Goal: Transaction & Acquisition: Purchase product/service

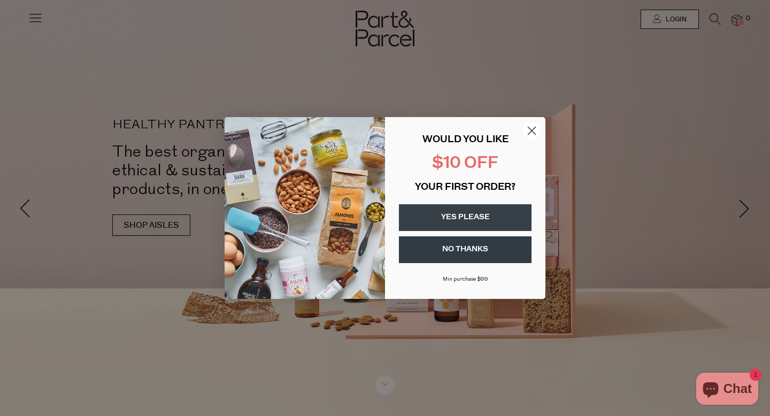
click at [374, 130] on circle "Close dialog" at bounding box center [532, 131] width 18 height 18
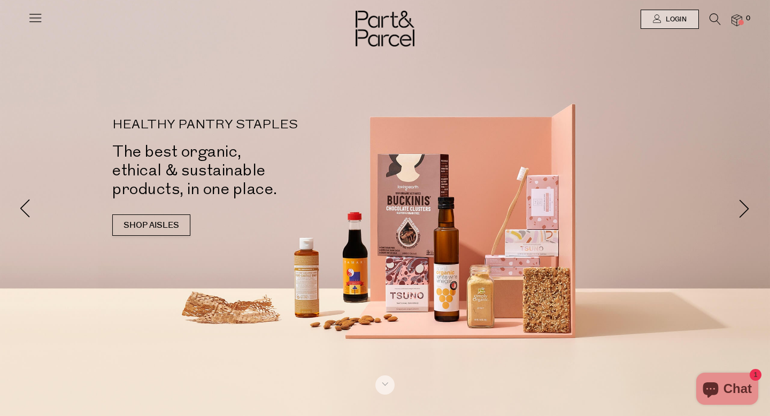
click at [36, 19] on icon at bounding box center [35, 17] width 15 height 15
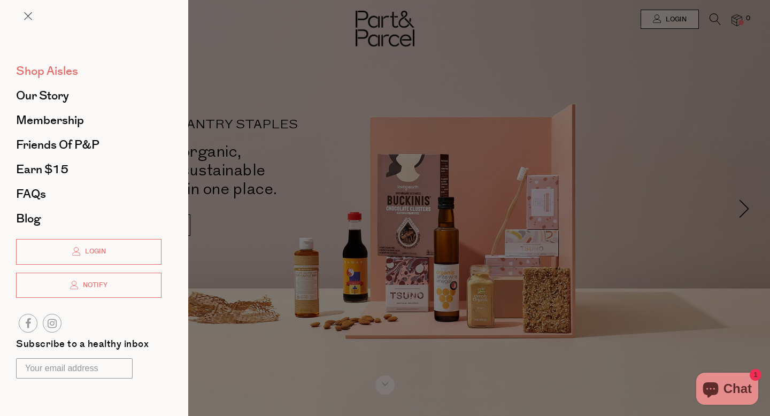
click at [36, 75] on span "Shop Aisles" at bounding box center [47, 71] width 62 height 17
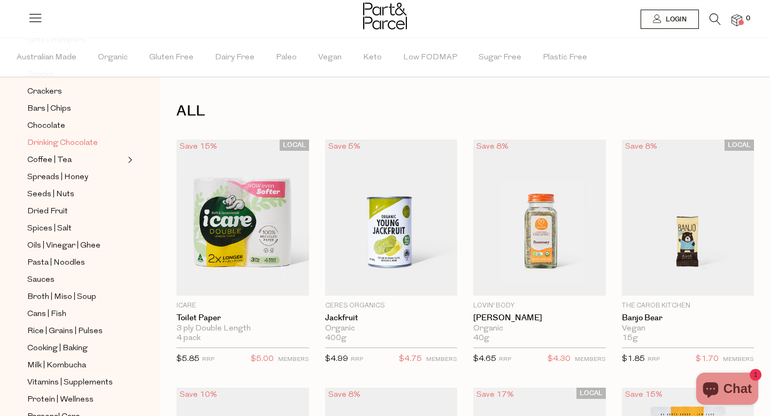
scroll to position [174, 0]
click at [716, 21] on icon at bounding box center [715, 19] width 11 height 12
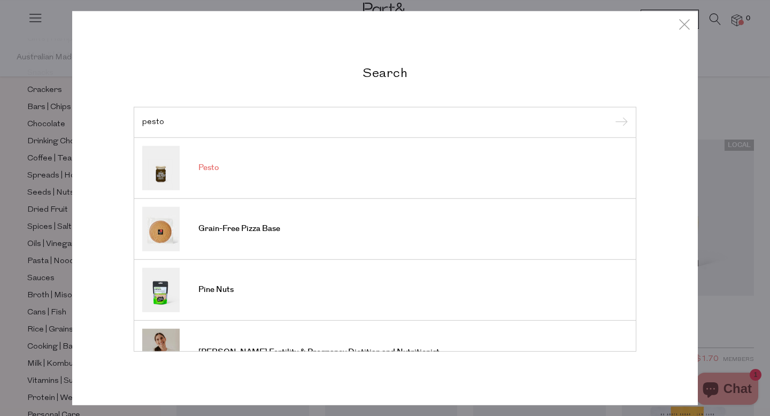
type input "pesto"
click at [385, 182] on link "Pesto" at bounding box center [385, 167] width 486 height 44
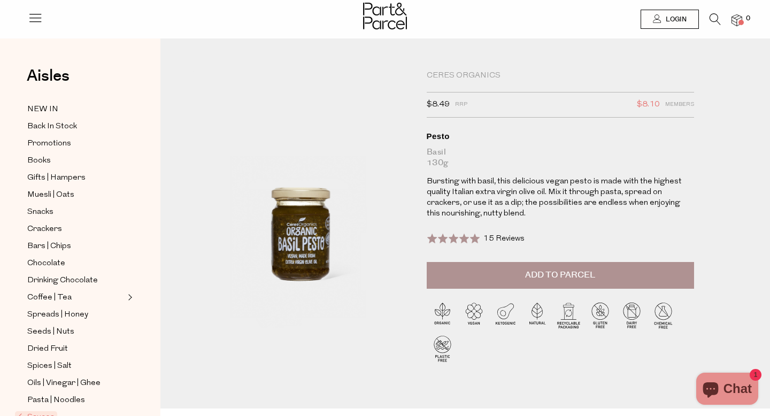
click at [522, 270] on button "Add to Parcel" at bounding box center [560, 275] width 267 height 27
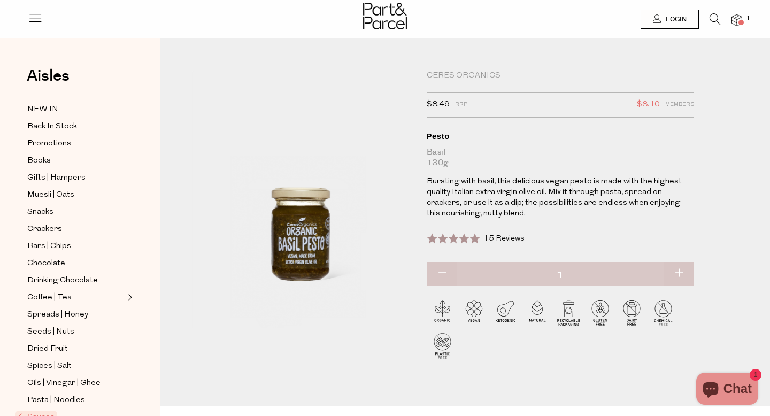
click at [715, 15] on icon at bounding box center [715, 19] width 11 height 12
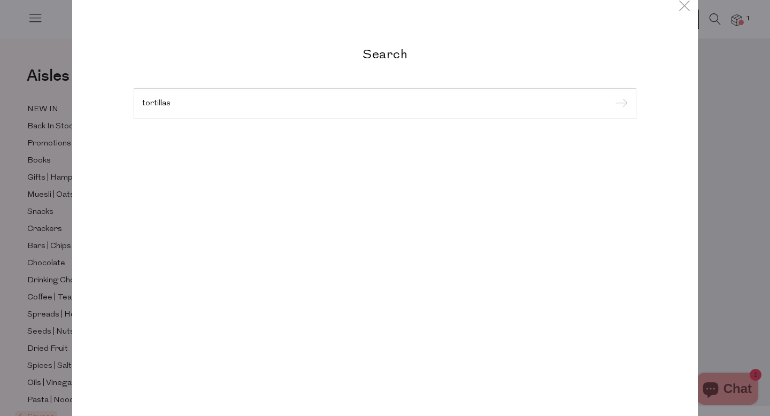
type input "tortillas"
click at [612, 96] on input "submit" at bounding box center [620, 104] width 16 height 16
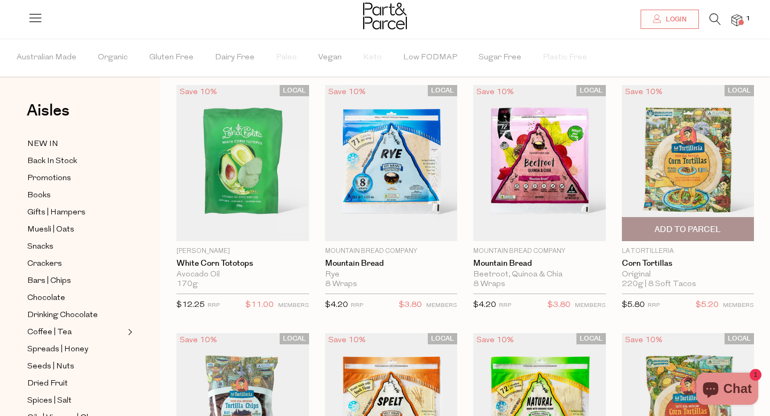
scroll to position [37, 0]
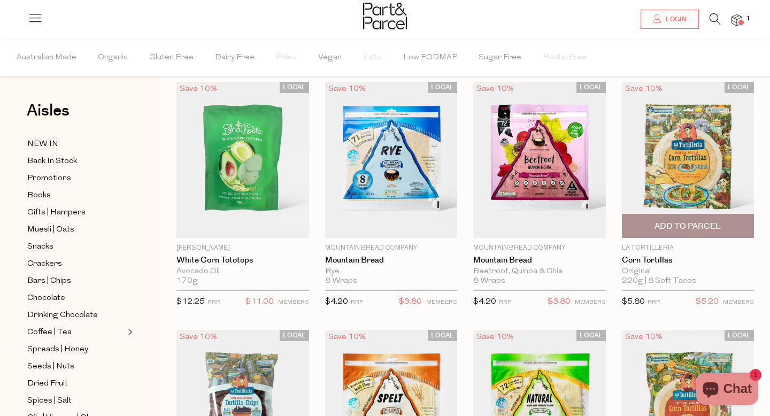
click at [718, 224] on span "Add To Parcel" at bounding box center [688, 226] width 66 height 11
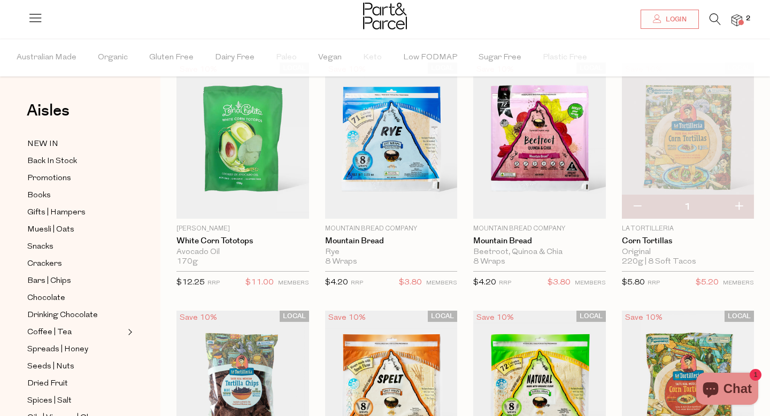
scroll to position [0, 0]
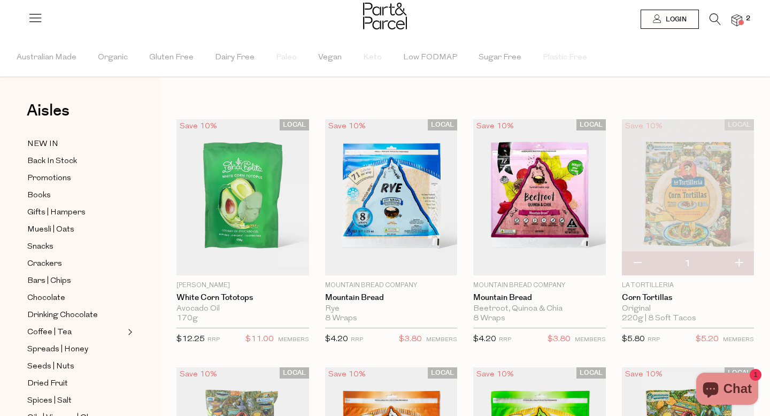
click at [715, 18] on icon at bounding box center [715, 19] width 11 height 12
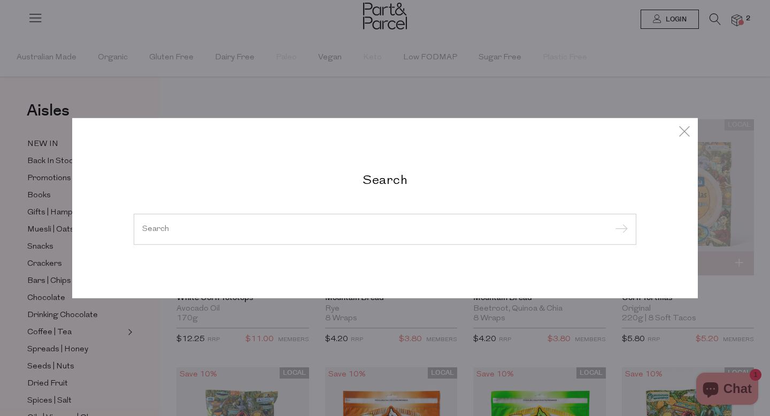
click at [265, 233] on div at bounding box center [385, 229] width 503 height 31
click at [155, 239] on div at bounding box center [385, 229] width 503 height 31
click at [150, 229] on input "search" at bounding box center [385, 229] width 486 height 8
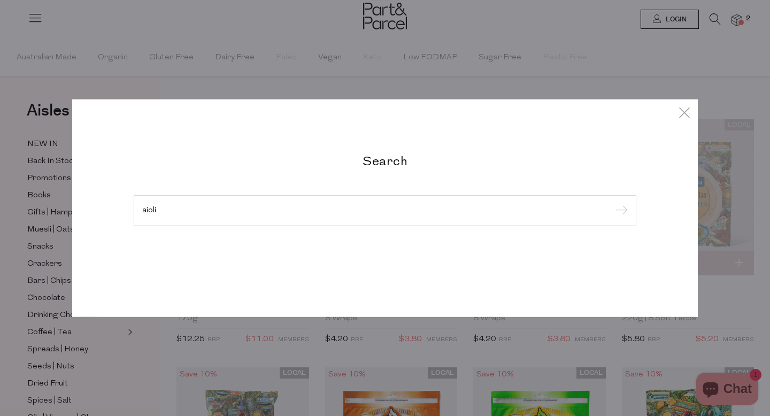
type input "aioli"
click at [612, 203] on input "submit" at bounding box center [620, 211] width 16 height 16
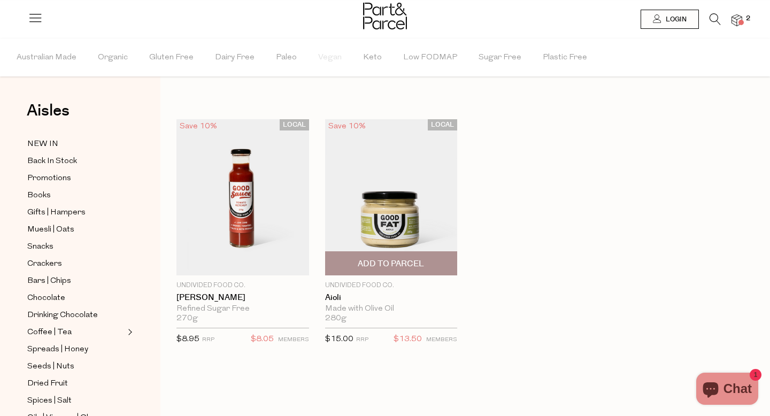
click at [437, 170] on img at bounding box center [391, 197] width 133 height 156
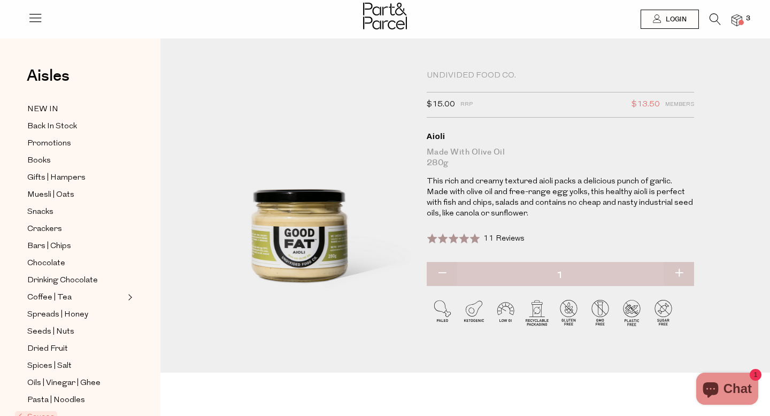
click at [508, 233] on div "Rated 5.0 out of 5 11 Reviews Based on 11 reviews Click to go to reviews" at bounding box center [476, 239] width 98 height 14
click at [716, 18] on icon at bounding box center [715, 19] width 11 height 12
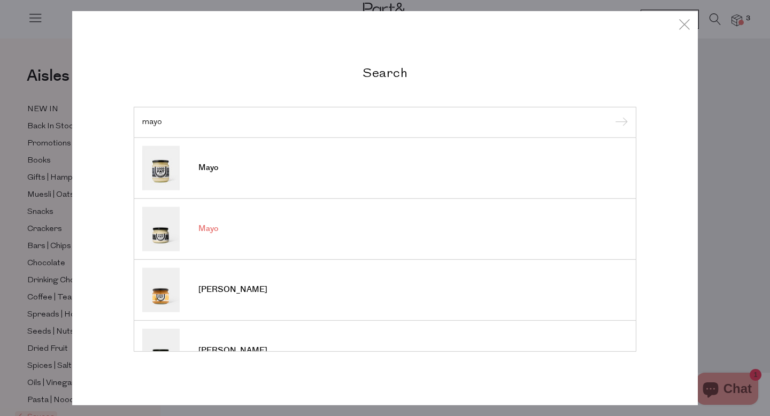
type input "mayo"
click at [186, 228] on link "Mayo" at bounding box center [385, 228] width 486 height 44
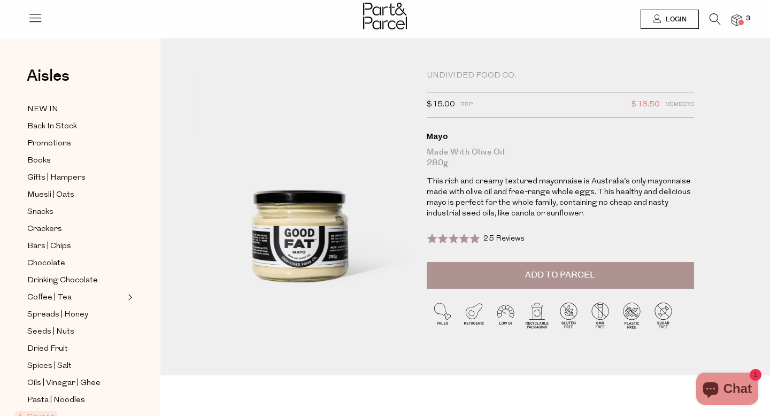
click at [571, 282] on button "Add to Parcel" at bounding box center [560, 275] width 267 height 27
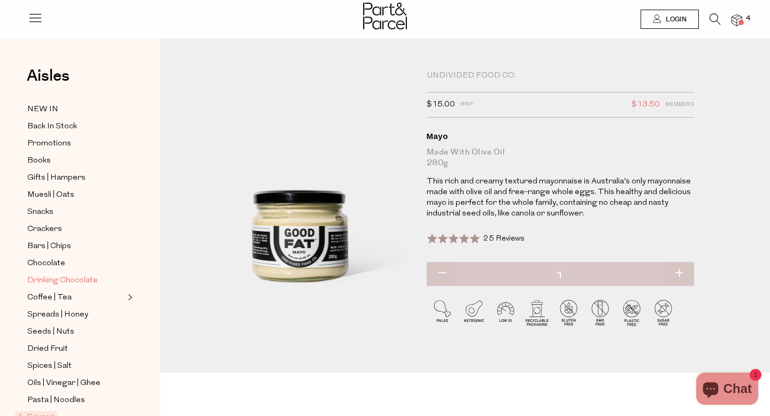
click at [88, 276] on span "Drinking Chocolate" at bounding box center [62, 280] width 71 height 13
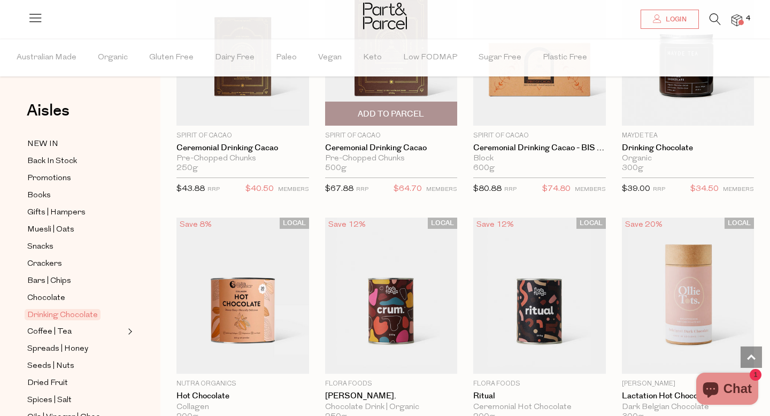
scroll to position [669, 0]
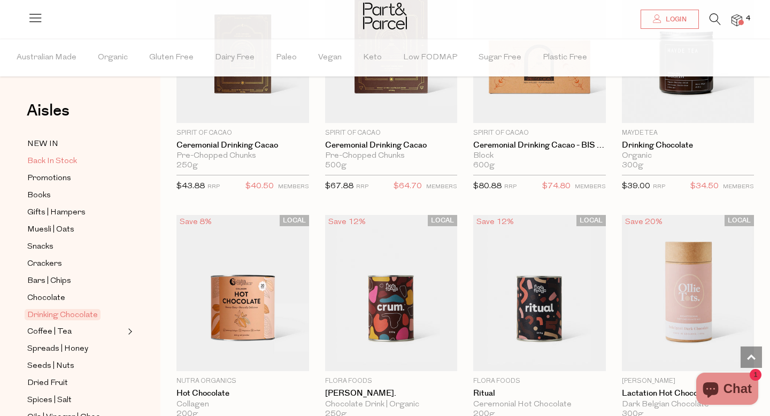
click at [77, 163] on link "Back In Stock" at bounding box center [75, 161] width 97 height 13
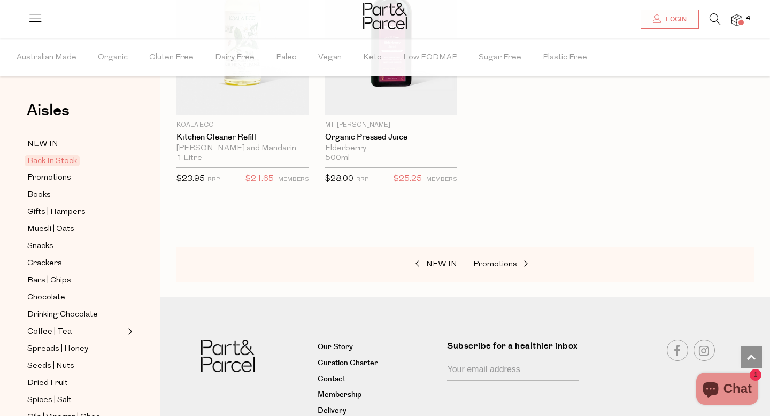
scroll to position [741, 0]
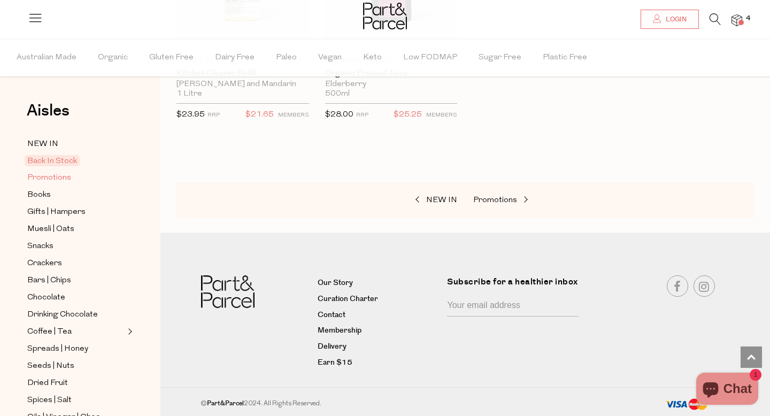
click at [66, 178] on span "Promotions" at bounding box center [49, 178] width 44 height 13
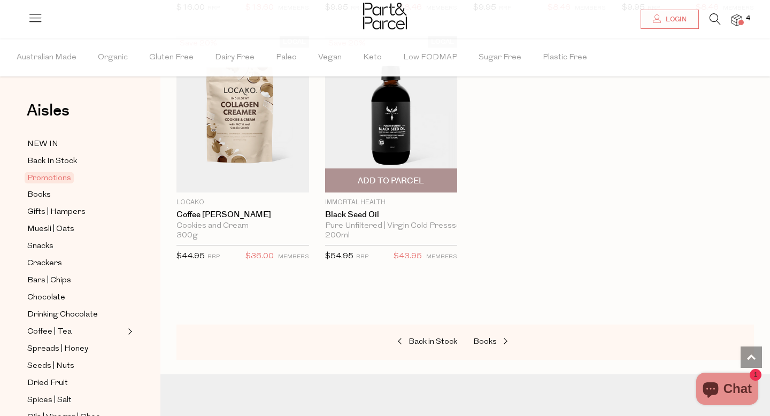
scroll to position [741, 0]
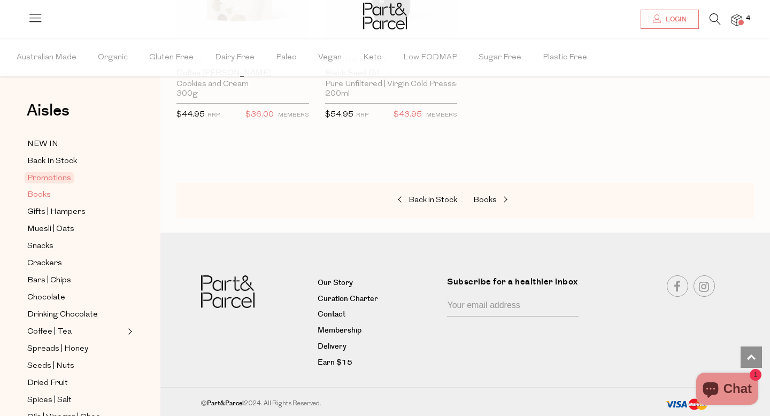
click at [37, 193] on span "Books" at bounding box center [39, 195] width 24 height 13
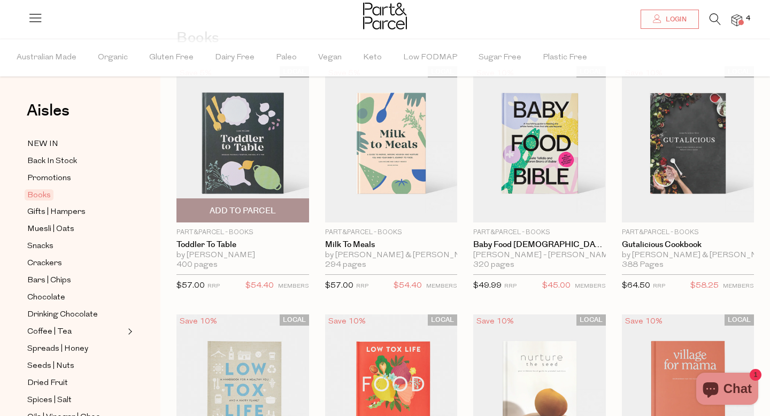
scroll to position [76, 0]
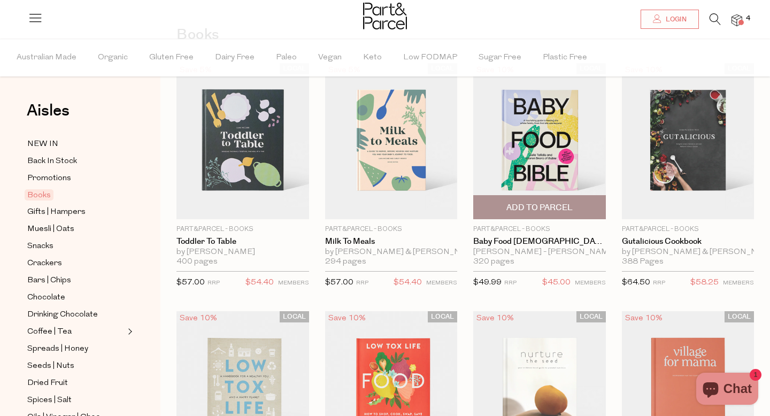
click at [550, 211] on span "Add To Parcel" at bounding box center [539, 207] width 66 height 11
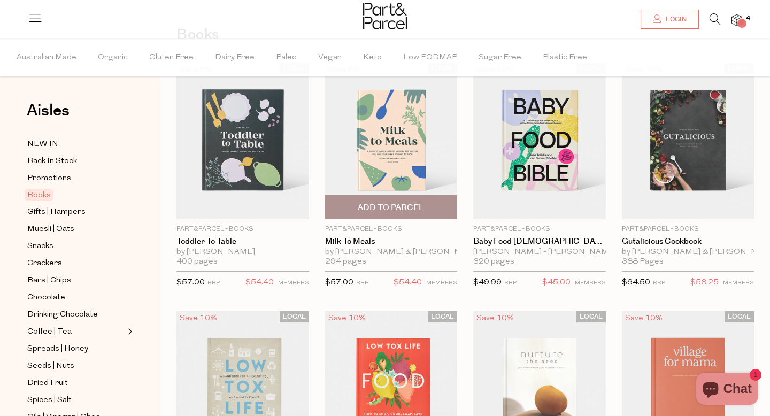
click at [365, 203] on span "Add To Parcel" at bounding box center [391, 207] width 66 height 11
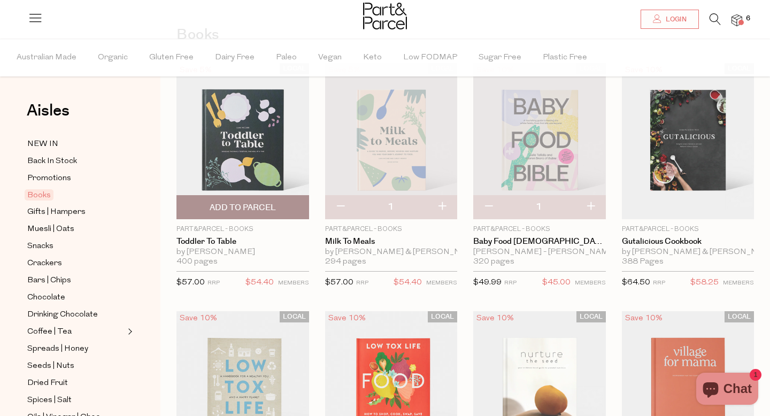
click at [240, 209] on span "Add To Parcel" at bounding box center [243, 207] width 66 height 11
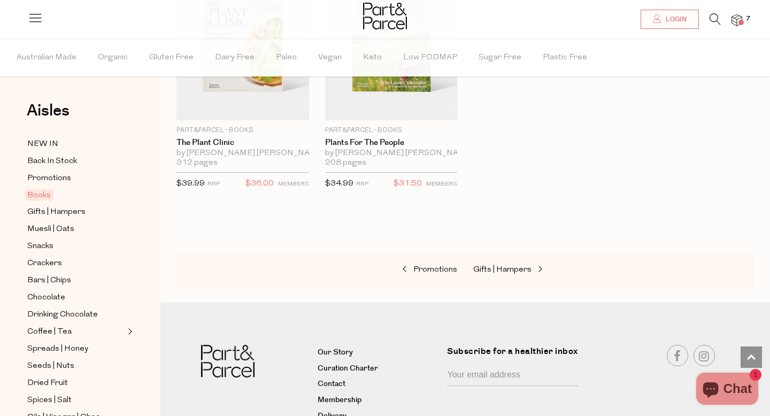
scroll to position [709, 0]
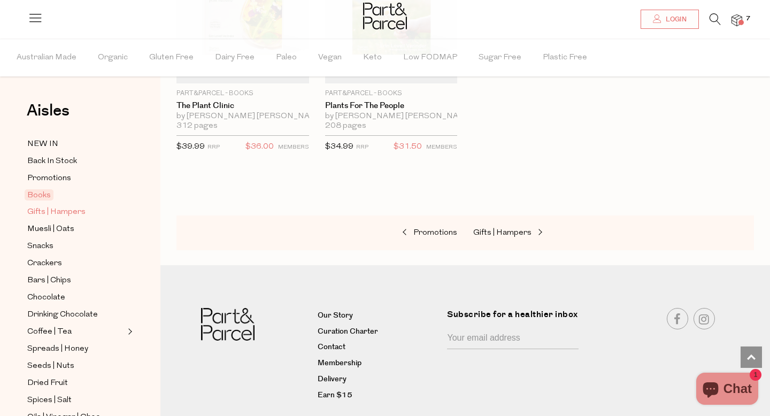
click at [60, 209] on span "Gifts | Hampers" at bounding box center [56, 212] width 58 height 13
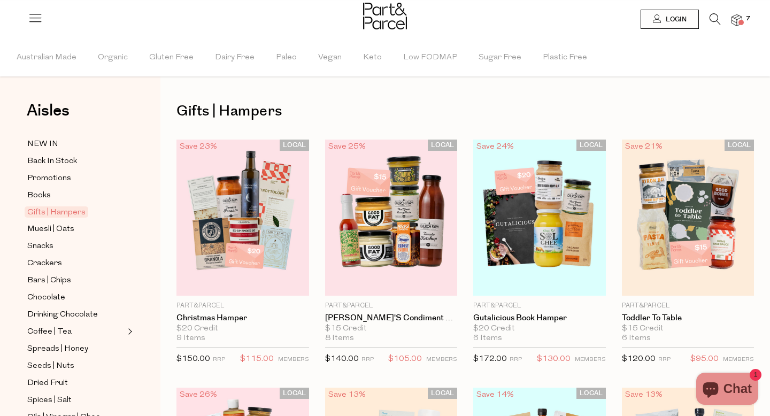
click at [713, 17] on icon at bounding box center [715, 19] width 11 height 12
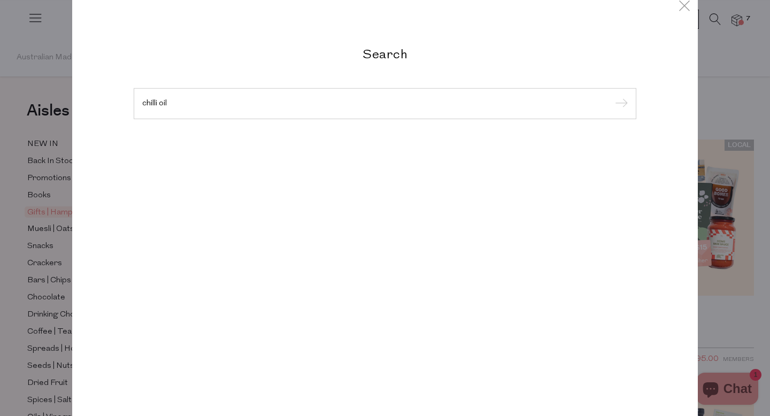
type input "chilli oil"
click at [612, 96] on input "submit" at bounding box center [620, 104] width 16 height 16
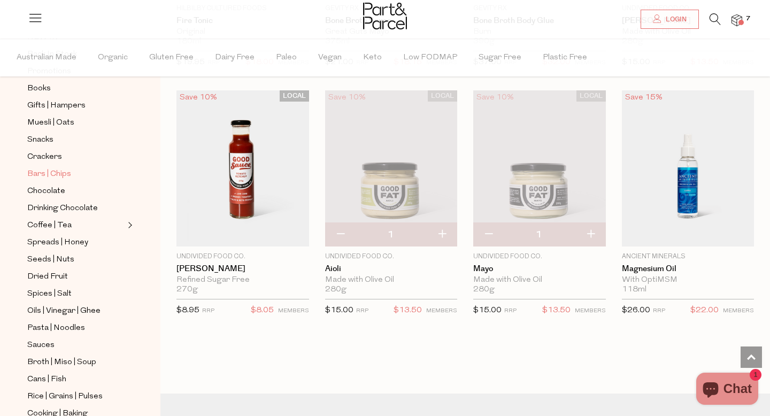
scroll to position [108, 0]
click at [42, 134] on span "Snacks" at bounding box center [40, 139] width 26 height 13
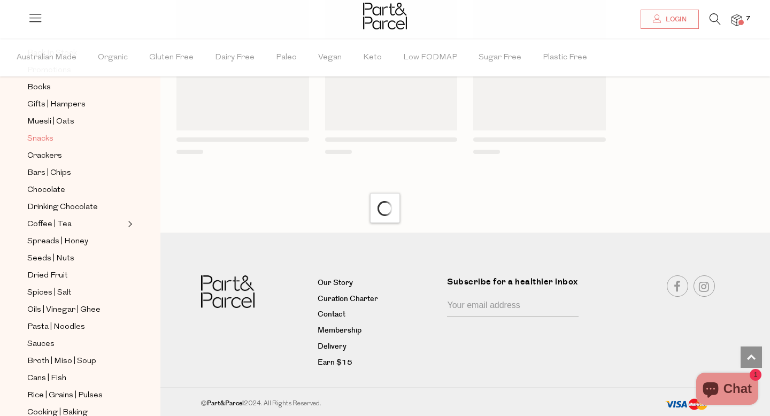
scroll to position [872, 0]
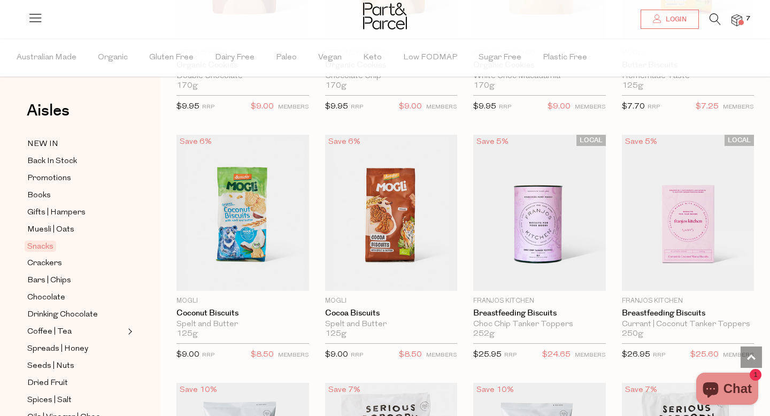
scroll to position [2275, 0]
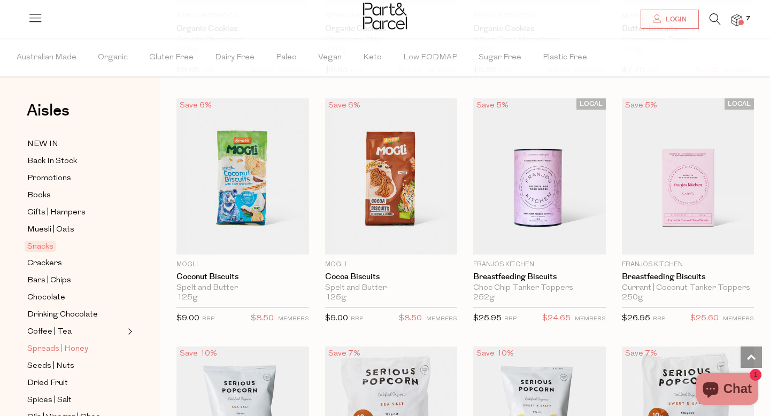
click at [85, 345] on span "Spreads | Honey" at bounding box center [57, 349] width 61 height 13
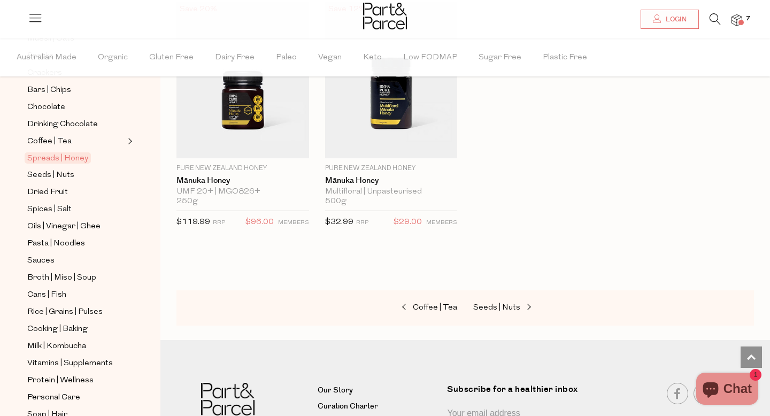
scroll to position [195, 0]
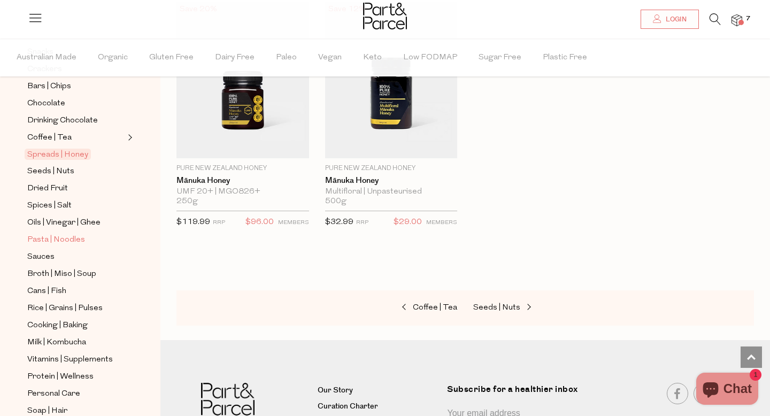
click at [65, 239] on span "Pasta | Noodles" at bounding box center [56, 240] width 58 height 13
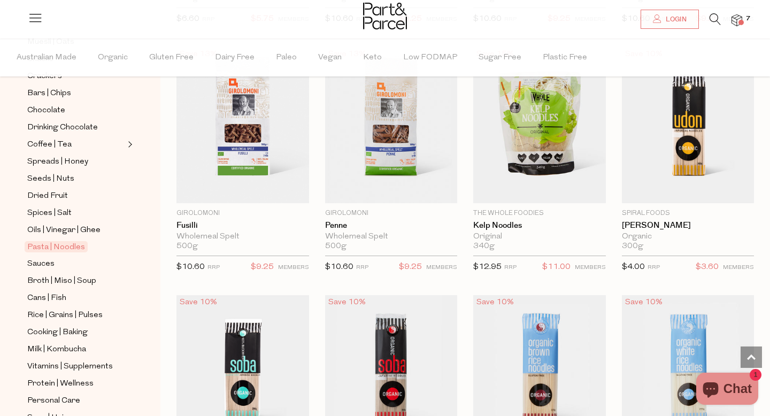
scroll to position [1920, 0]
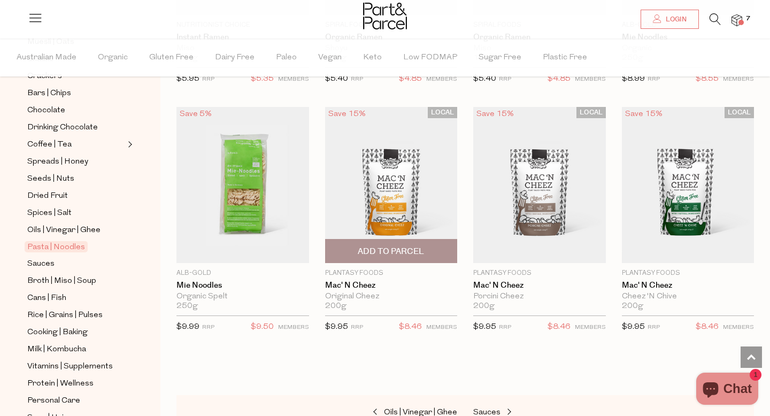
scroll to position [3476, 0]
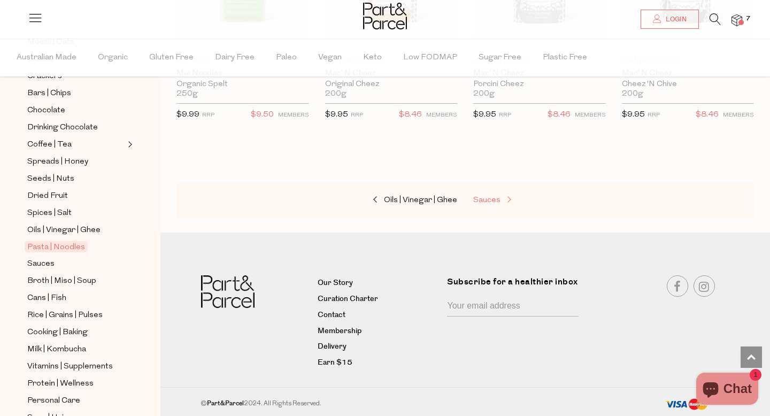
click at [488, 198] on span "Sauces" at bounding box center [486, 200] width 27 height 8
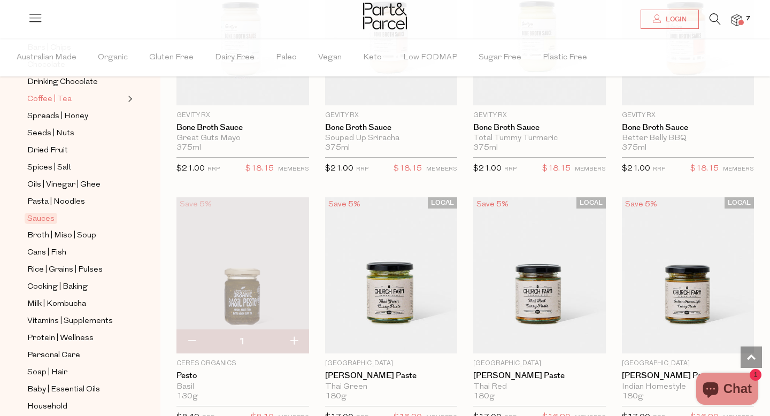
scroll to position [236, 0]
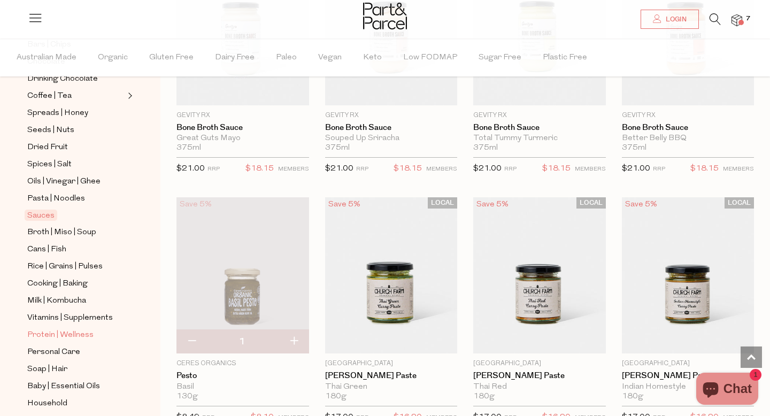
click at [44, 336] on span "Protein | Wellness" at bounding box center [60, 335] width 66 height 13
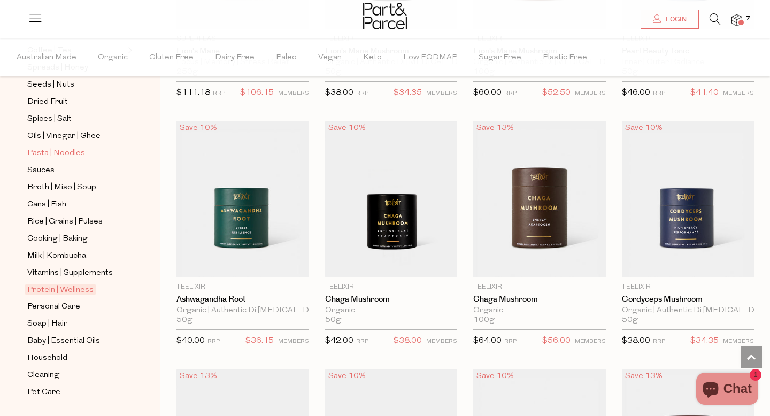
scroll to position [293, 0]
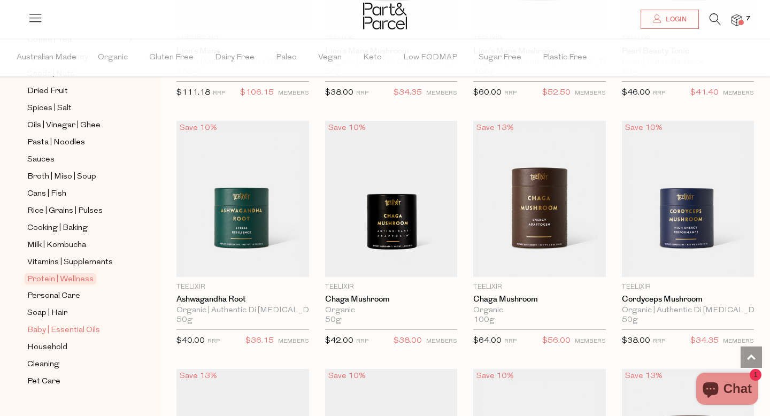
click at [66, 331] on span "Baby | Essential Oils" at bounding box center [63, 330] width 73 height 13
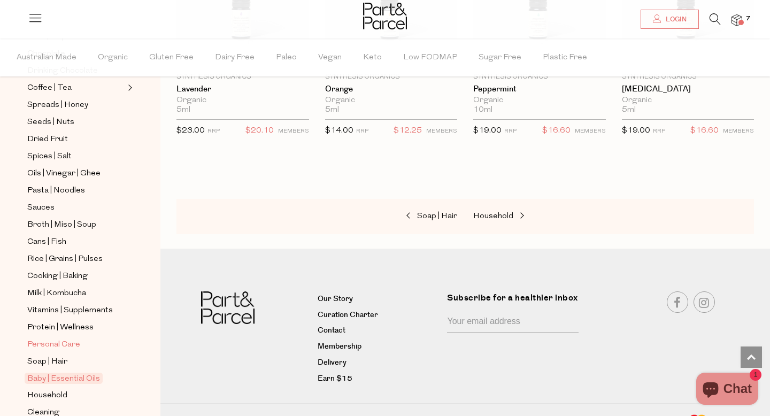
scroll to position [311, 0]
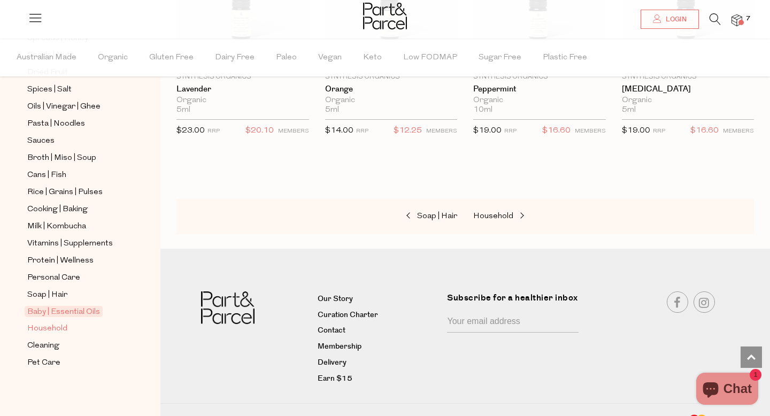
click at [68, 326] on link "Household" at bounding box center [75, 328] width 97 height 13
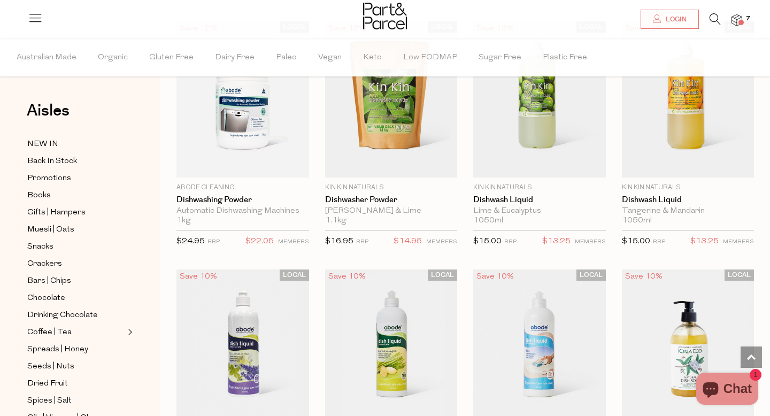
scroll to position [1857, 0]
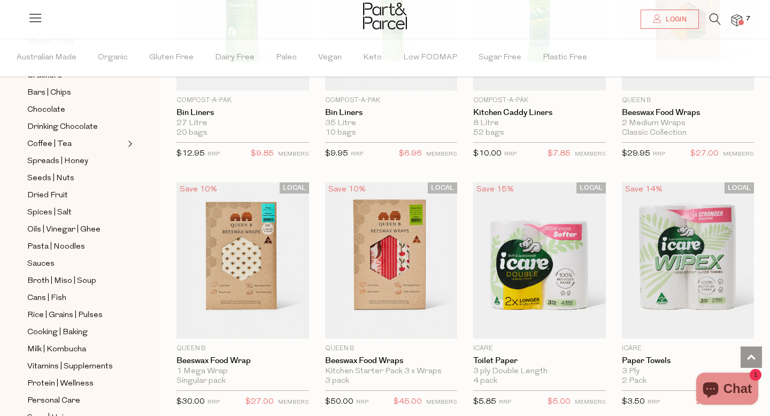
scroll to position [311, 0]
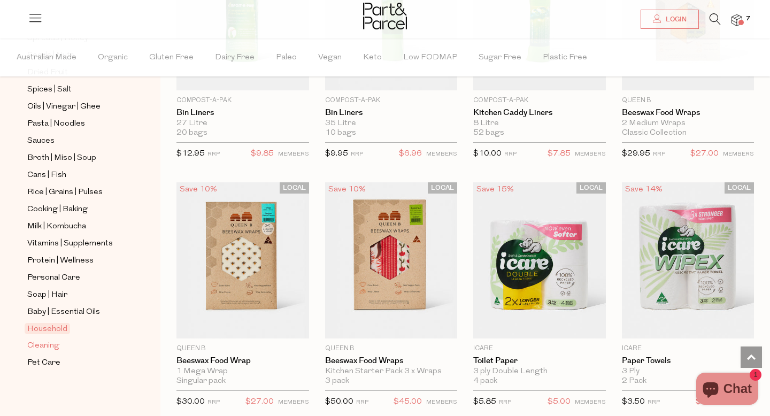
click at [55, 345] on span "Cleaning" at bounding box center [43, 346] width 32 height 13
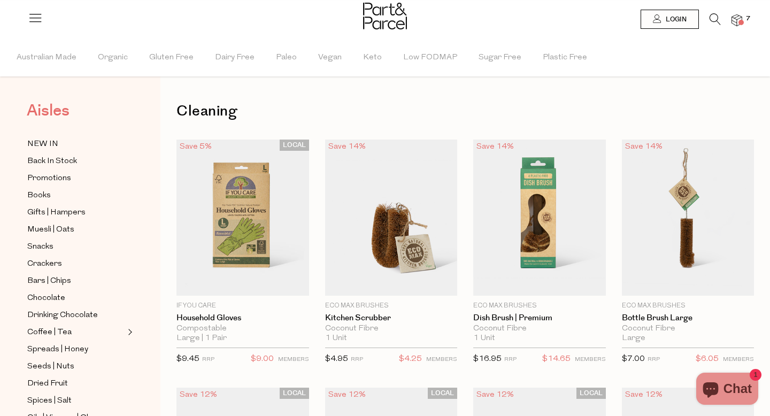
click at [64, 106] on span "Aisles" at bounding box center [48, 111] width 43 height 24
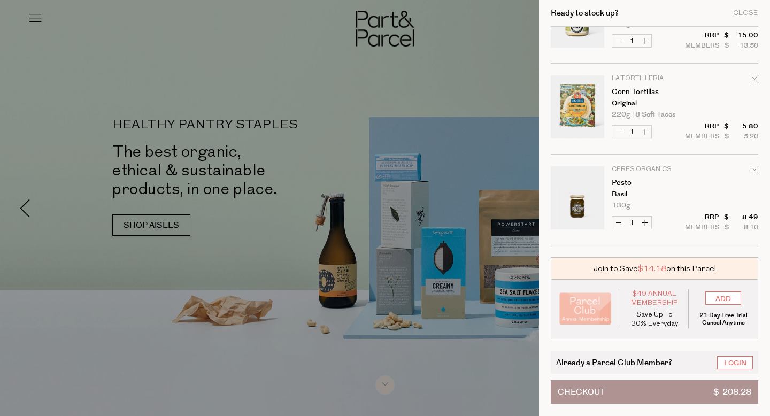
click at [386, 163] on div at bounding box center [385, 208] width 770 height 416
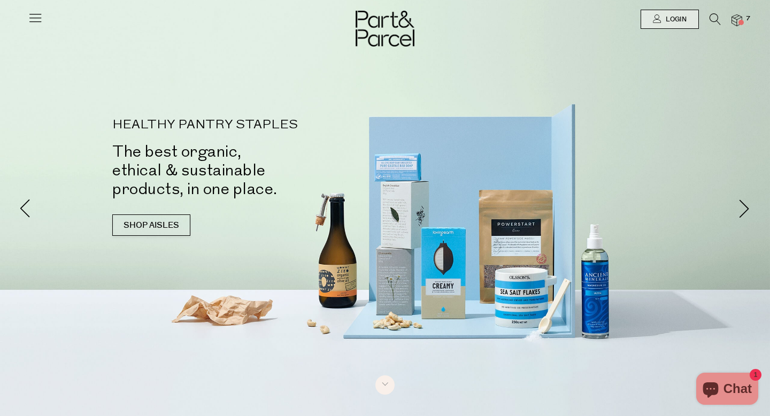
click at [736, 21] on img at bounding box center [737, 20] width 11 height 12
